Goal: Transaction & Acquisition: Purchase product/service

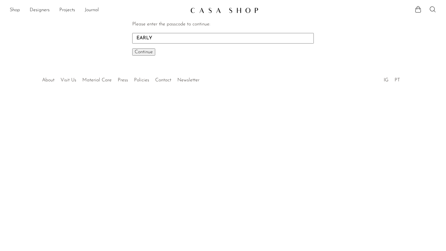
type input "EARLY"
click at [132, 48] on button "Continue One moment..." at bounding box center [143, 51] width 23 height 7
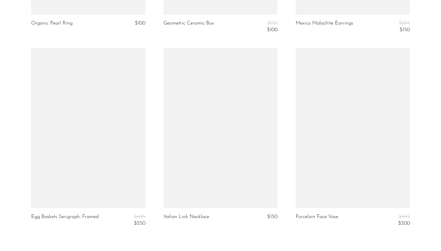
scroll to position [2227, 0]
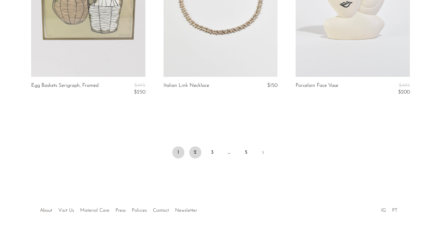
click at [193, 152] on link "2" at bounding box center [195, 152] width 12 height 12
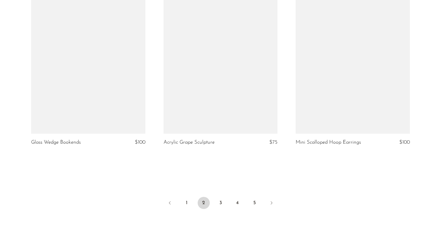
scroll to position [2173, 0]
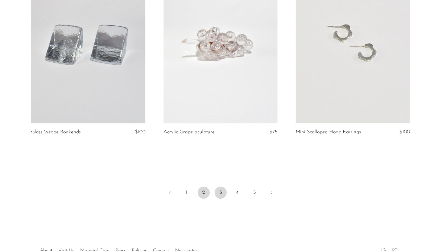
click at [221, 194] on link "3" at bounding box center [221, 193] width 12 height 12
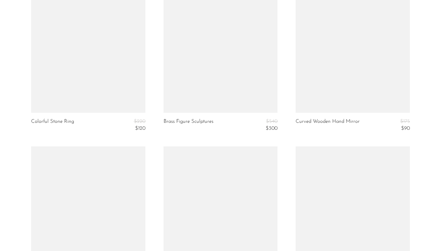
scroll to position [2187, 0]
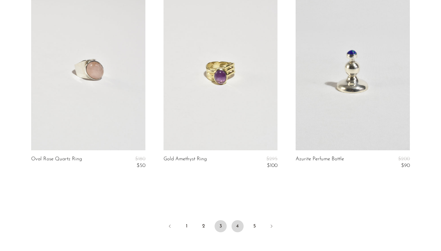
click at [236, 227] on link "4" at bounding box center [238, 226] width 12 height 12
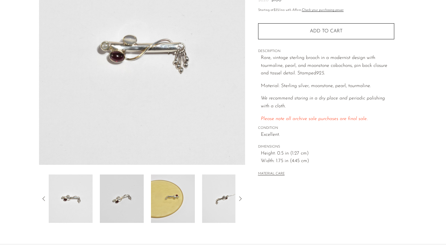
scroll to position [131, 0]
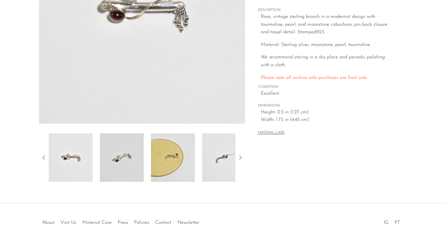
click at [215, 165] on img at bounding box center [224, 157] width 44 height 48
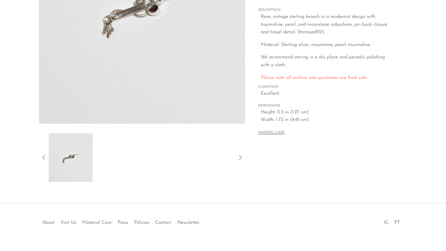
click at [42, 158] on icon at bounding box center [43, 157] width 7 height 7
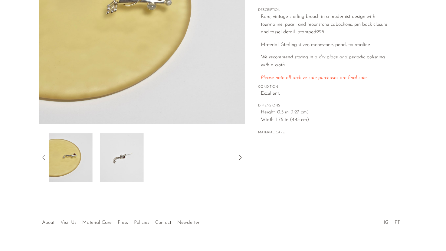
click at [83, 159] on img at bounding box center [71, 157] width 44 height 48
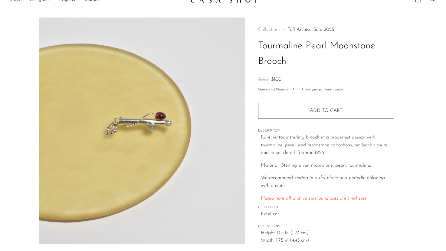
scroll to position [0, 0]
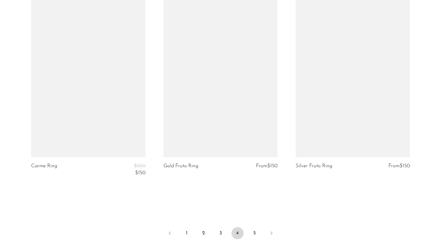
scroll to position [2268, 0]
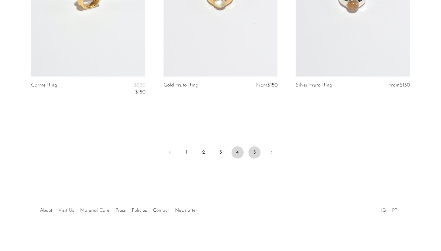
click at [255, 151] on link "5" at bounding box center [255, 152] width 12 height 12
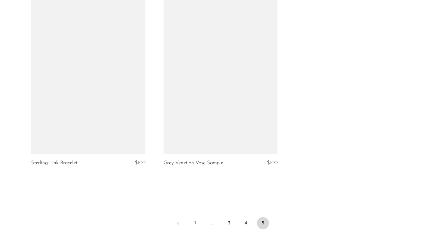
scroll to position [2058, 0]
